Goal: Contribute content

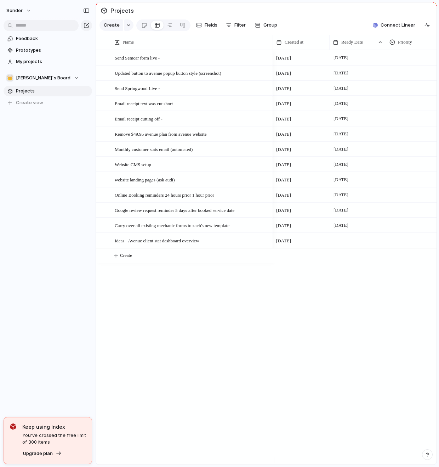
click at [163, 257] on button "Create" at bounding box center [275, 255] width 345 height 15
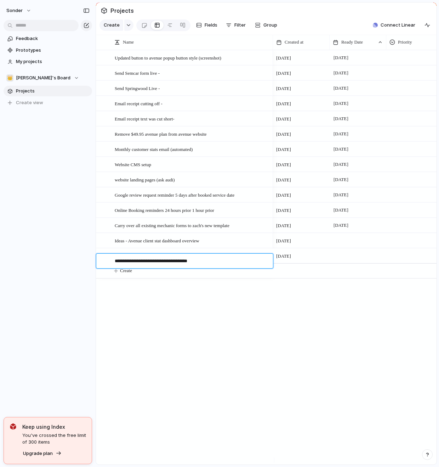
type textarea "**********"
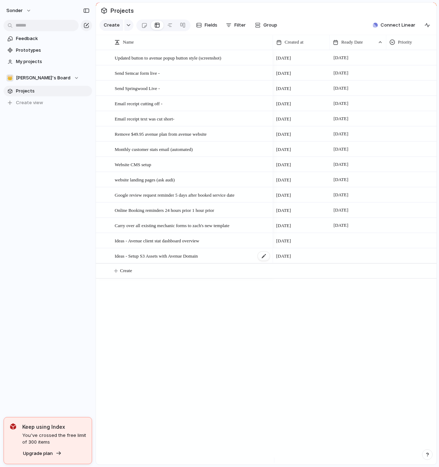
click at [231, 263] on div "Ideas - Setup S3 Assets with Avenue Domain" at bounding box center [193, 256] width 156 height 15
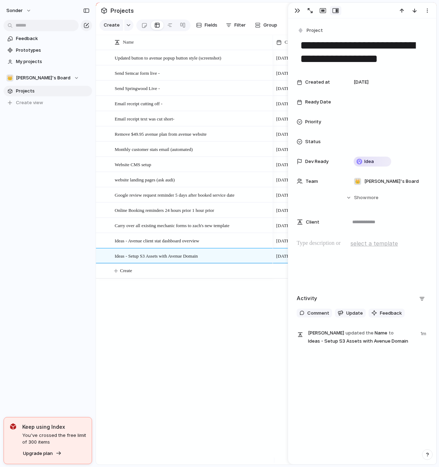
click at [336, 246] on p at bounding box center [362, 243] width 131 height 8
click at [178, 339] on div "Updated button to avenue popup button style (screenshot) Send Semcar form live …" at bounding box center [266, 257] width 341 height 414
click at [256, 352] on div "Updated button to avenue popup button style (screenshot) Send Semcar form live …" at bounding box center [266, 257] width 341 height 414
click at [300, 11] on button "button" at bounding box center [297, 10] width 11 height 9
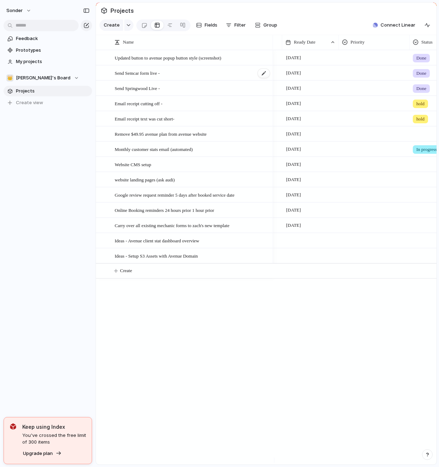
scroll to position [0, 67]
